Goal: Check status

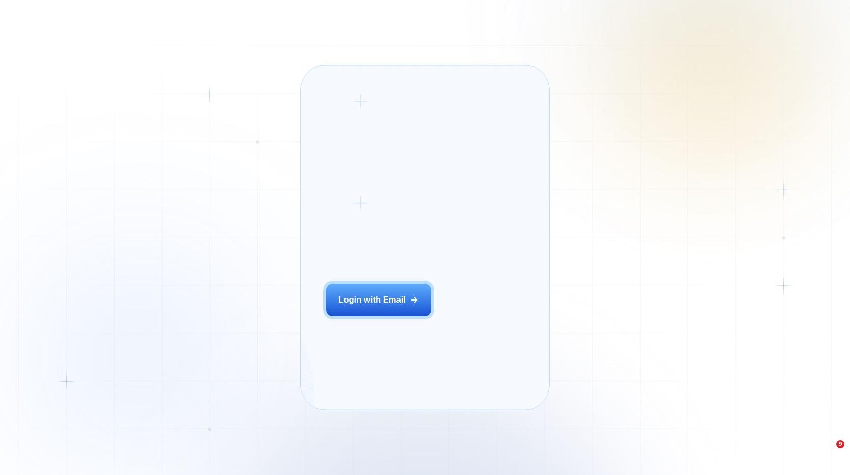
click at [190, 15] on div "Login ‍ Welcome to GigRadar. AI Business Manager for Agencies Login with Email …" at bounding box center [425, 237] width 850 height 475
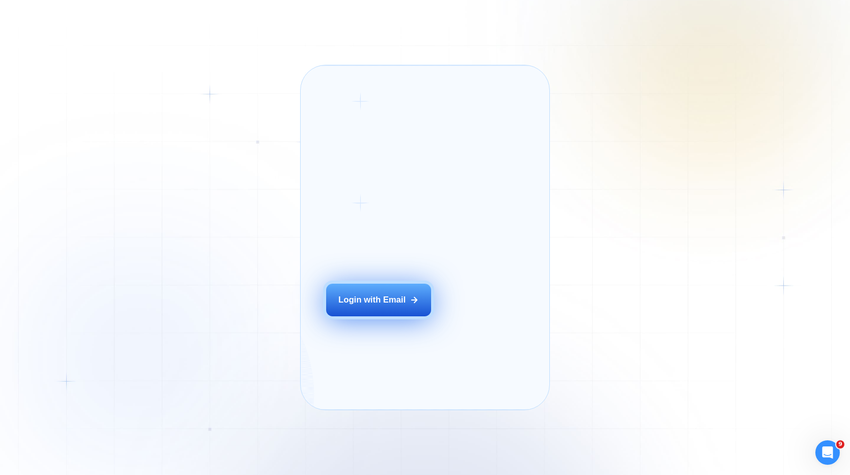
click at [415, 317] on button "Login with Email" at bounding box center [378, 299] width 105 height 33
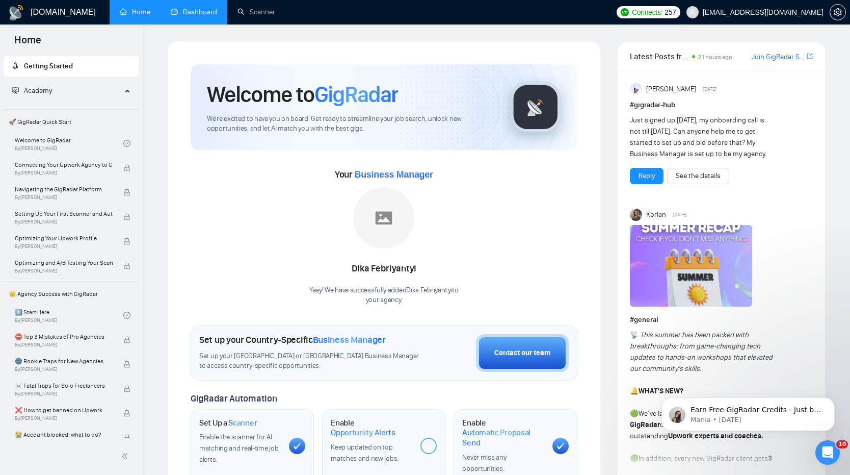
click at [207, 16] on link "Dashboard" at bounding box center [194, 12] width 46 height 9
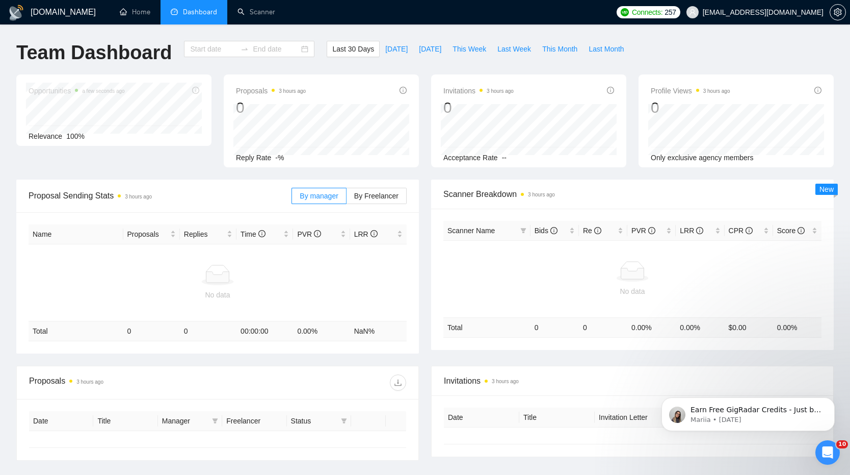
type input "[DATE]"
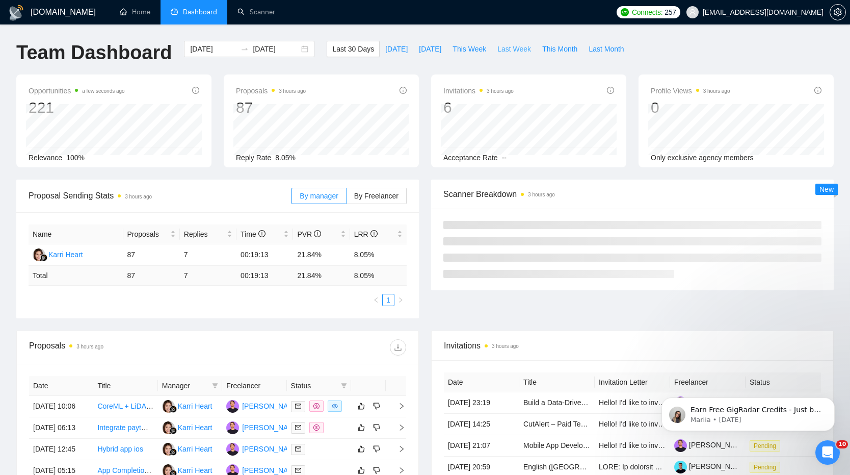
click at [505, 49] on span "Last Week" at bounding box center [514, 48] width 34 height 11
type input "[DATE]"
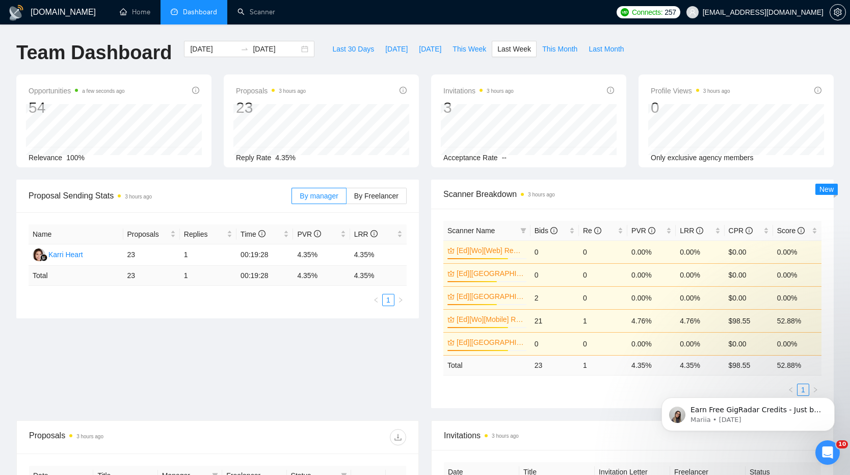
click at [396, 429] on div at bounding box center [312, 437] width 189 height 16
click at [397, 439] on icon "download" at bounding box center [397, 437] width 7 height 7
